Goal: Task Accomplishment & Management: Manage account settings

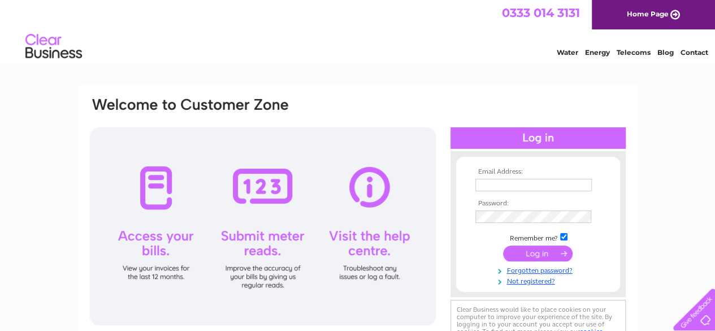
type input "[EMAIL_ADDRESS][DOMAIN_NAME]"
click at [540, 256] on input "submit" at bounding box center [538, 253] width 70 height 16
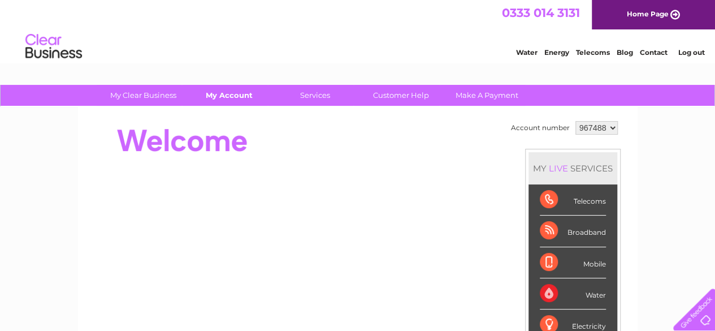
click at [239, 92] on link "My Account" at bounding box center [229, 95] width 93 height 21
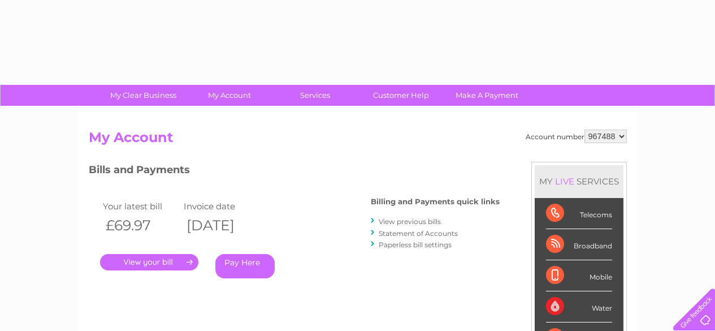
click at [255, 119] on div "Account number 967488 My Account MY LIVE SERVICES Telecoms Broadband Mobile Wat…" at bounding box center [358, 294] width 560 height 374
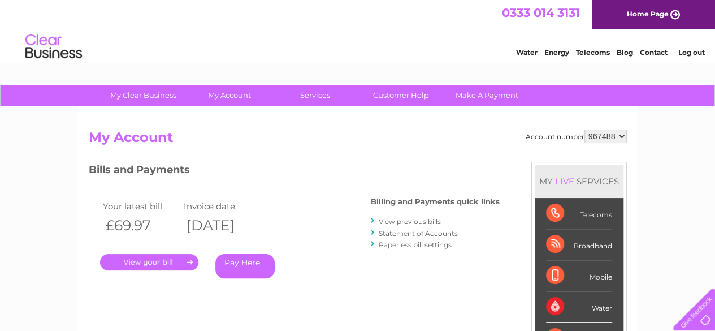
click at [165, 260] on link "." at bounding box center [149, 262] width 98 height 16
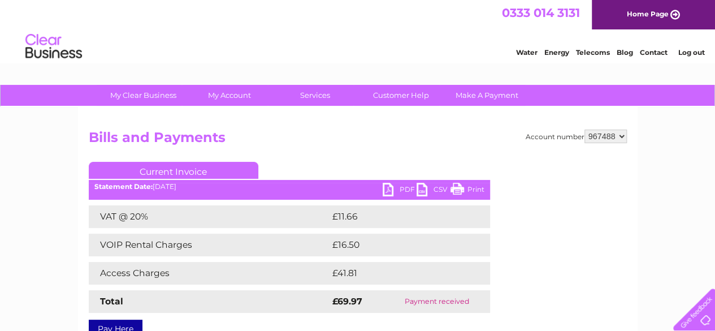
click at [475, 195] on link "Print" at bounding box center [468, 191] width 34 height 16
